Goal: Find contact information: Find contact information

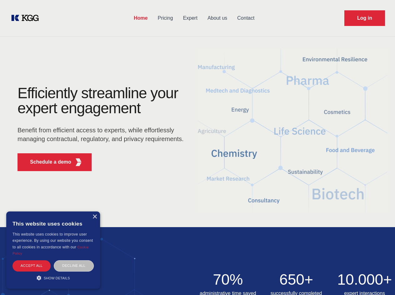
click at [197, 147] on div "Efficiently streamline your expert engagement Benefit from efficient access to …" at bounding box center [103, 131] width 190 height 90
click at [47, 162] on p "Schedule a demo" at bounding box center [50, 162] width 41 height 8
click at [94, 217] on div "× This website uses cookies This website uses cookies to improve user experienc…" at bounding box center [53, 249] width 94 height 77
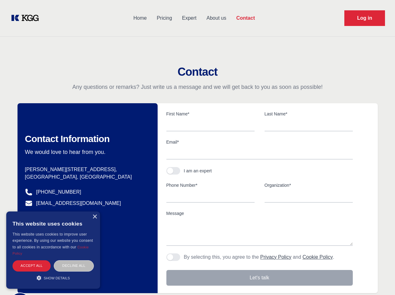
click at [32, 265] on div "Accept all" at bounding box center [32, 265] width 38 height 11
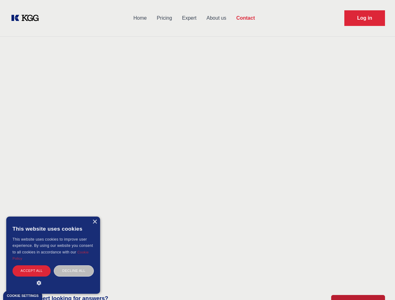
click at [74, 265] on div "Decline all" at bounding box center [74, 270] width 40 height 11
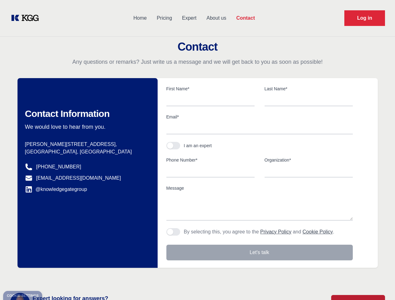
click at [53, 278] on main "Contact Any questions or remarks? Just write us a message and we will get back …" at bounding box center [197, 162] width 395 height 325
